Goal: Information Seeking & Learning: Compare options

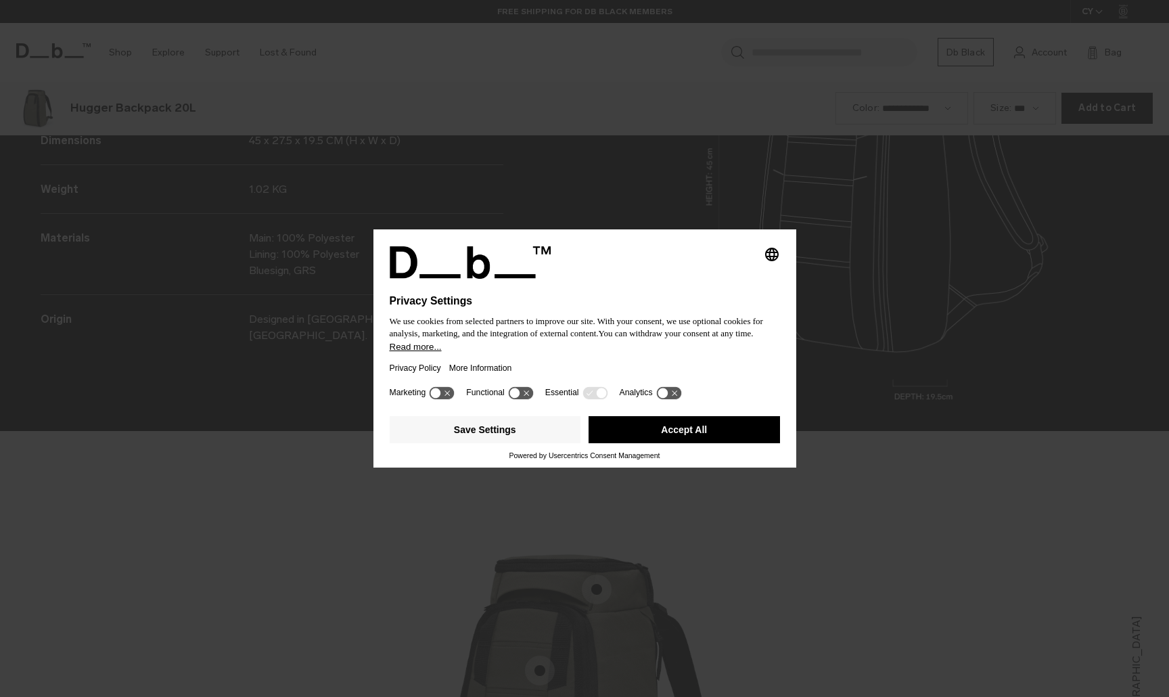
scroll to position [2090, 0]
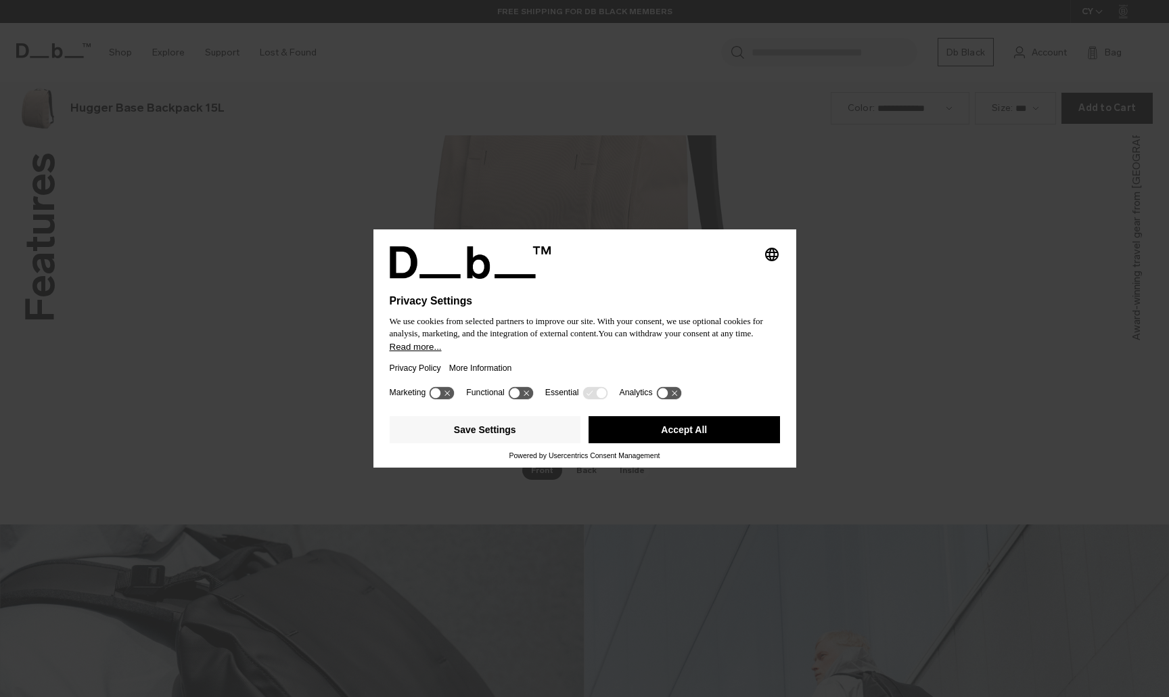
scroll to position [2090, 0]
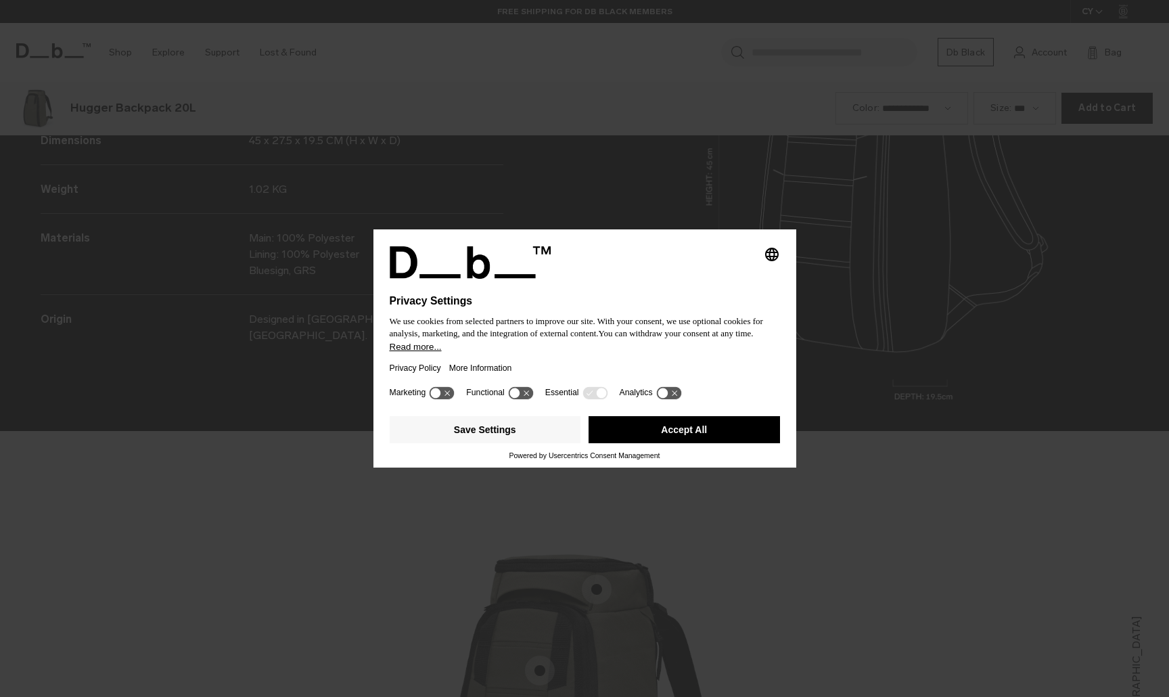
scroll to position [2090, 0]
